Goal: Book appointment/travel/reservation

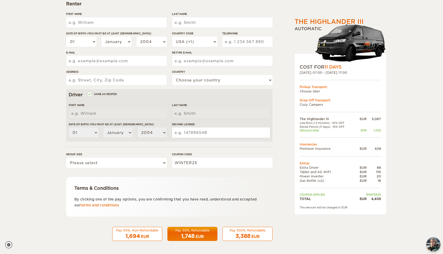
scroll to position [79, 0]
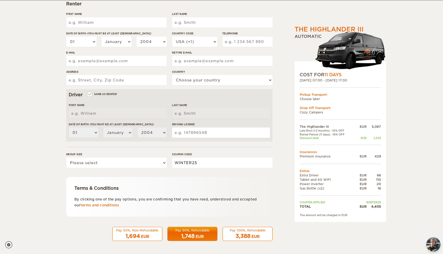
click at [212, 160] on input "WINTER25" at bounding box center [222, 163] width 100 height 10
drag, startPoint x: 301, startPoint y: 131, endPoint x: 342, endPoint y: 132, distance: 40.5
click at [342, 132] on tbody "The Highlander III EUR 5,087 Late Bird (1-2 months): -10% OFF Rental Period (11…" at bounding box center [339, 166] width 81 height 84
drag, startPoint x: 302, startPoint y: 133, endPoint x: 342, endPoint y: 133, distance: 40.0
click at [342, 133] on td "Rental Period (11 days): -16% OFF" at bounding box center [326, 134] width 55 height 4
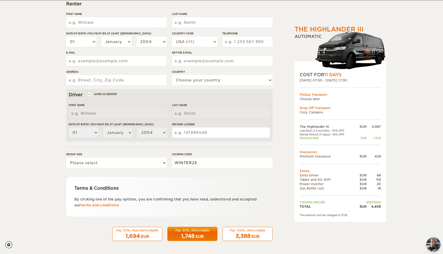
click at [211, 164] on input "WINTER25" at bounding box center [222, 163] width 100 height 10
click at [160, 163] on select "Please select 1 2 3" at bounding box center [116, 163] width 100 height 10
select select "2"
click at [66, 158] on select "Please select 1 2 3" at bounding box center [116, 163] width 100 height 10
click at [183, 182] on div "Terms & Conditions By clicking one of the pay options, you are confirming that …" at bounding box center [169, 197] width 206 height 40
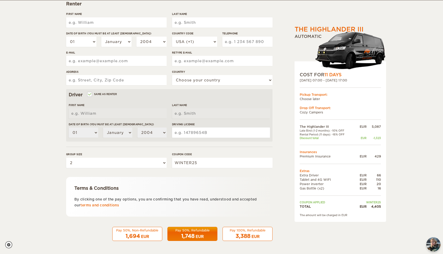
click at [328, 207] on td "TOTAL" at bounding box center [326, 206] width 55 height 4
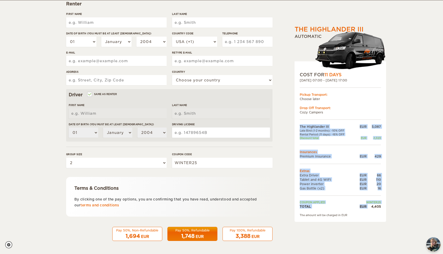
drag, startPoint x: 371, startPoint y: 207, endPoint x: 380, endPoint y: 206, distance: 9.4
click at [380, 206] on div "4,405" at bounding box center [373, 206] width 14 height 4
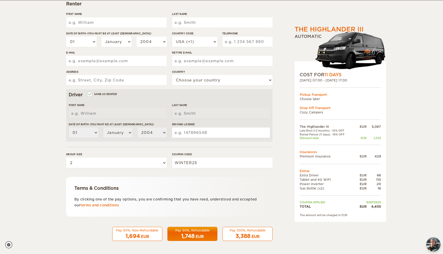
click at [414, 36] on div "The Highlander III Expand Collapse Total 4,405 EUR Automatic COST FOR 11 Days […" at bounding box center [221, 87] width 443 height 333
